Goal: Task Accomplishment & Management: Use online tool/utility

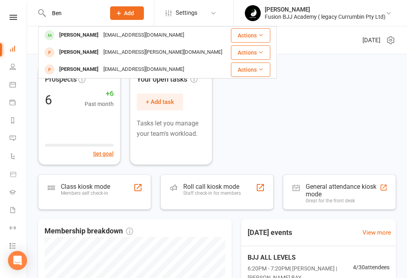
type input "Ben"
click at [101, 38] on div "[EMAIL_ADDRESS][DOMAIN_NAME]" at bounding box center [143, 35] width 85 height 12
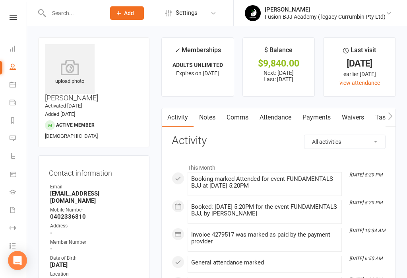
click at [320, 116] on link "Payments" at bounding box center [316, 117] width 39 height 18
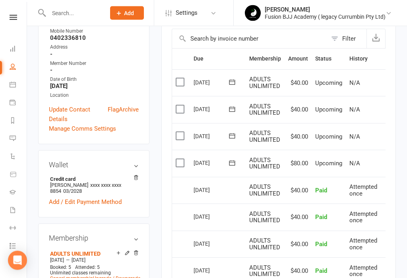
scroll to position [177, 0]
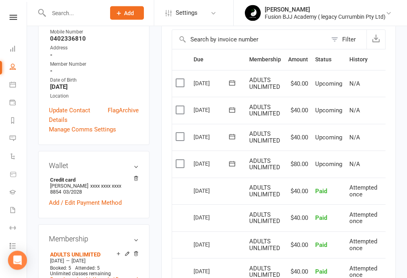
click at [228, 160] on icon at bounding box center [232, 164] width 8 height 8
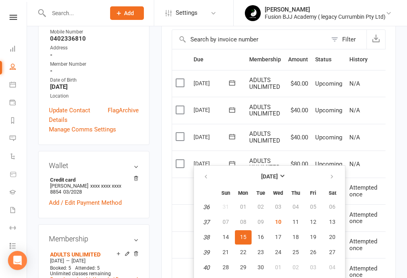
click at [379, 162] on td "N/A" at bounding box center [363, 163] width 35 height 27
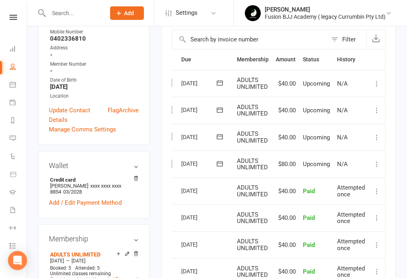
scroll to position [0, 12]
click at [379, 161] on icon at bounding box center [377, 164] width 8 height 8
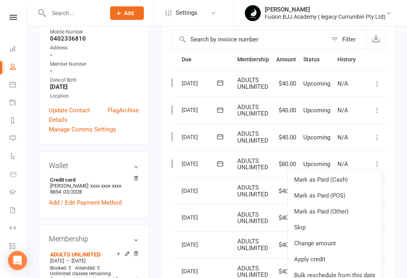
click at [322, 239] on link "Change amount" at bounding box center [335, 243] width 94 height 16
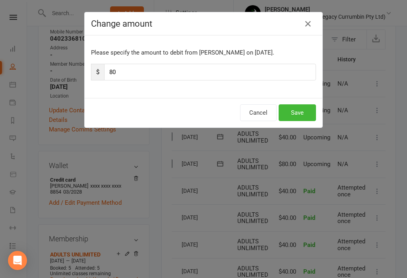
click at [127, 77] on input "80" at bounding box center [210, 72] width 212 height 17
type input "8"
type input "103"
click at [303, 113] on button "Save" at bounding box center [297, 112] width 37 height 17
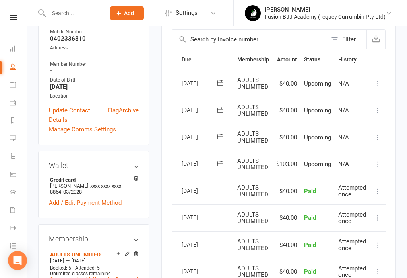
scroll to position [0, 1]
click at [12, 43] on link "Dashboard" at bounding box center [18, 50] width 18 height 18
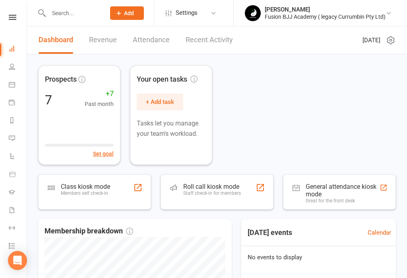
click at [217, 193] on div "Staff check-in for members" at bounding box center [212, 193] width 58 height 6
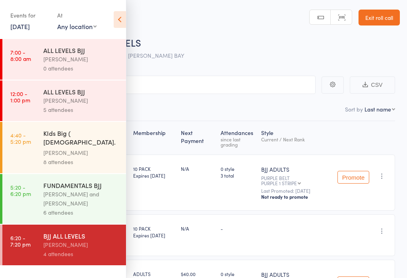
click at [121, 24] on icon at bounding box center [120, 19] width 12 height 17
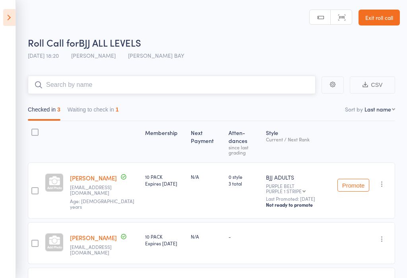
click at [102, 85] on input "search" at bounding box center [172, 85] width 288 height 18
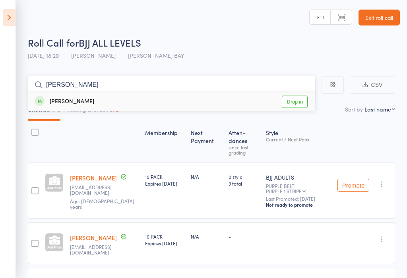
type input "Pedro"
click at [124, 106] on div "Pedro ferreira Drop in" at bounding box center [171, 101] width 287 height 18
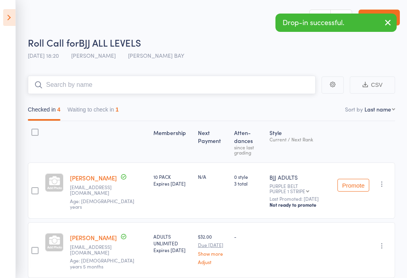
click at [181, 88] on input "search" at bounding box center [172, 85] width 288 height 18
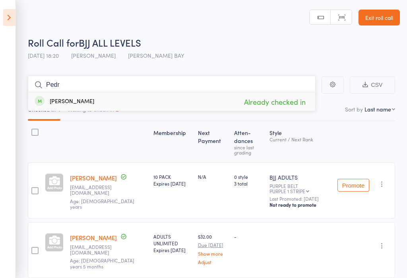
type input "Pedr"
click at [99, 99] on div "Pedro ferreira Already checked in" at bounding box center [171, 101] width 287 height 18
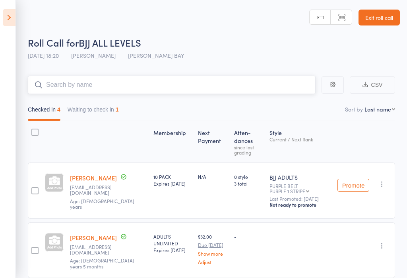
click at [69, 82] on input "search" at bounding box center [172, 85] width 288 height 18
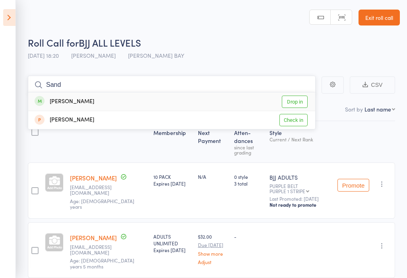
type input "Sand"
click at [126, 103] on div "Sandy Gale Drop in" at bounding box center [171, 101] width 287 height 18
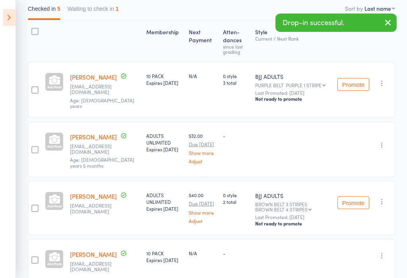
scroll to position [100, 0]
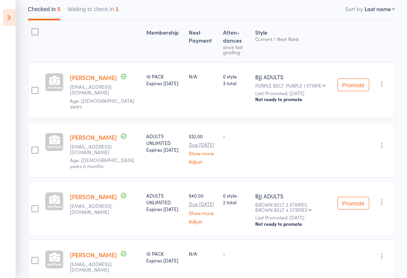
click at [13, 9] on icon at bounding box center [9, 17] width 12 height 17
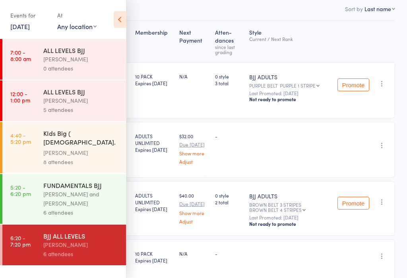
click at [83, 249] on div "6 attendees" at bounding box center [81, 253] width 76 height 9
click at [86, 249] on div "6 attendees" at bounding box center [81, 253] width 76 height 9
click at [88, 194] on div "Fabio Glazer and Neil Campbell" at bounding box center [81, 198] width 76 height 18
click at [88, 231] on div "BJJ ALL LEVELS" at bounding box center [81, 235] width 76 height 9
click at [89, 249] on div "6 attendees" at bounding box center [81, 253] width 76 height 9
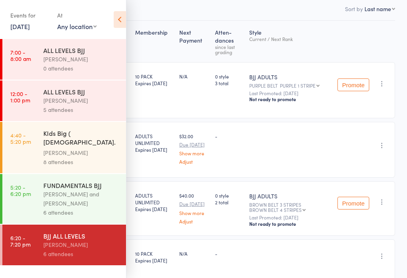
click at [87, 257] on div "BJJ ALL LEVELS Fabio Glazer 6 attendees" at bounding box center [84, 244] width 83 height 41
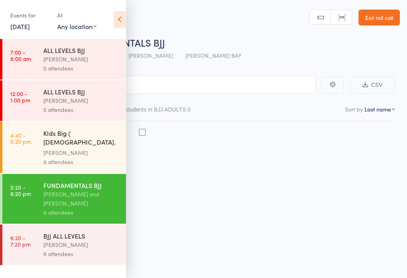
scroll to position [6, 0]
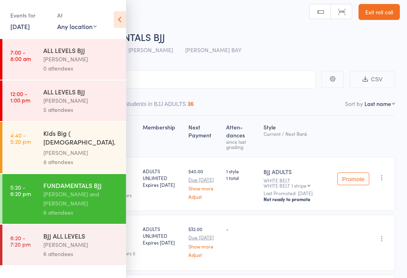
click at [95, 240] on div "[PERSON_NAME]" at bounding box center [81, 244] width 76 height 9
click at [265, 43] on div "Roll Call for FUNDAMENTALS BJJ" at bounding box center [214, 36] width 372 height 13
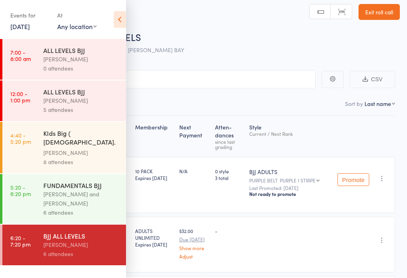
click at [109, 24] on div "Events for 10 Sep, 2025 10 Sep, 2025 September 2025 Sun Mon Tue Wed Thu Fri Sat…" at bounding box center [63, 20] width 126 height 40
click at [126, 17] on icon at bounding box center [120, 19] width 12 height 17
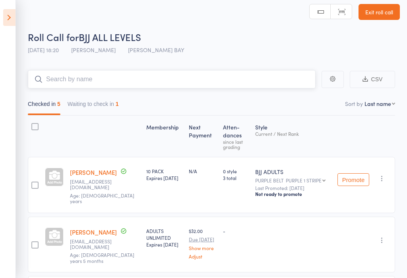
click at [172, 78] on input "search" at bounding box center [172, 79] width 288 height 18
type input "Madel"
click at [299, 92] on link "Drop in" at bounding box center [295, 96] width 26 height 12
click at [296, 37] on div "Roll Call for BJJ ALL LEVELS" at bounding box center [214, 36] width 372 height 13
